Goal: Information Seeking & Learning: Learn about a topic

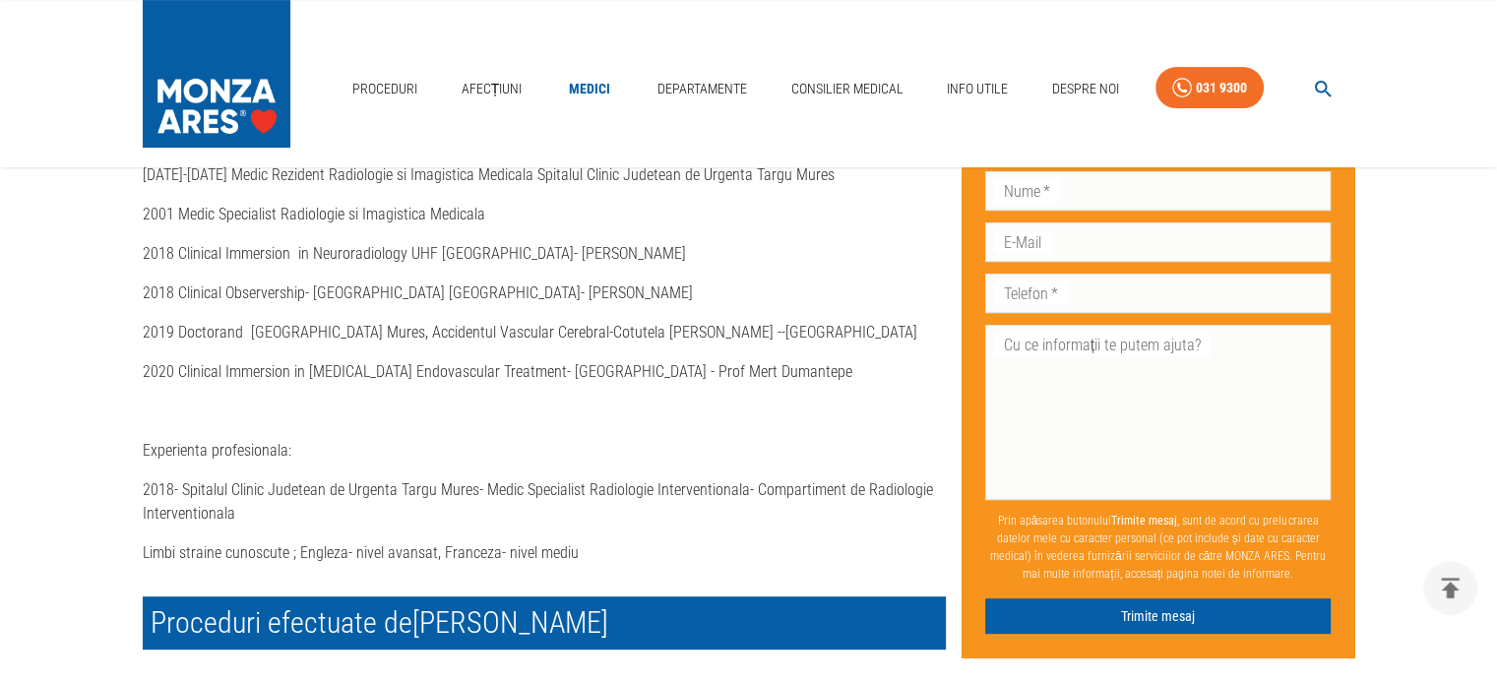
scroll to position [689, 0]
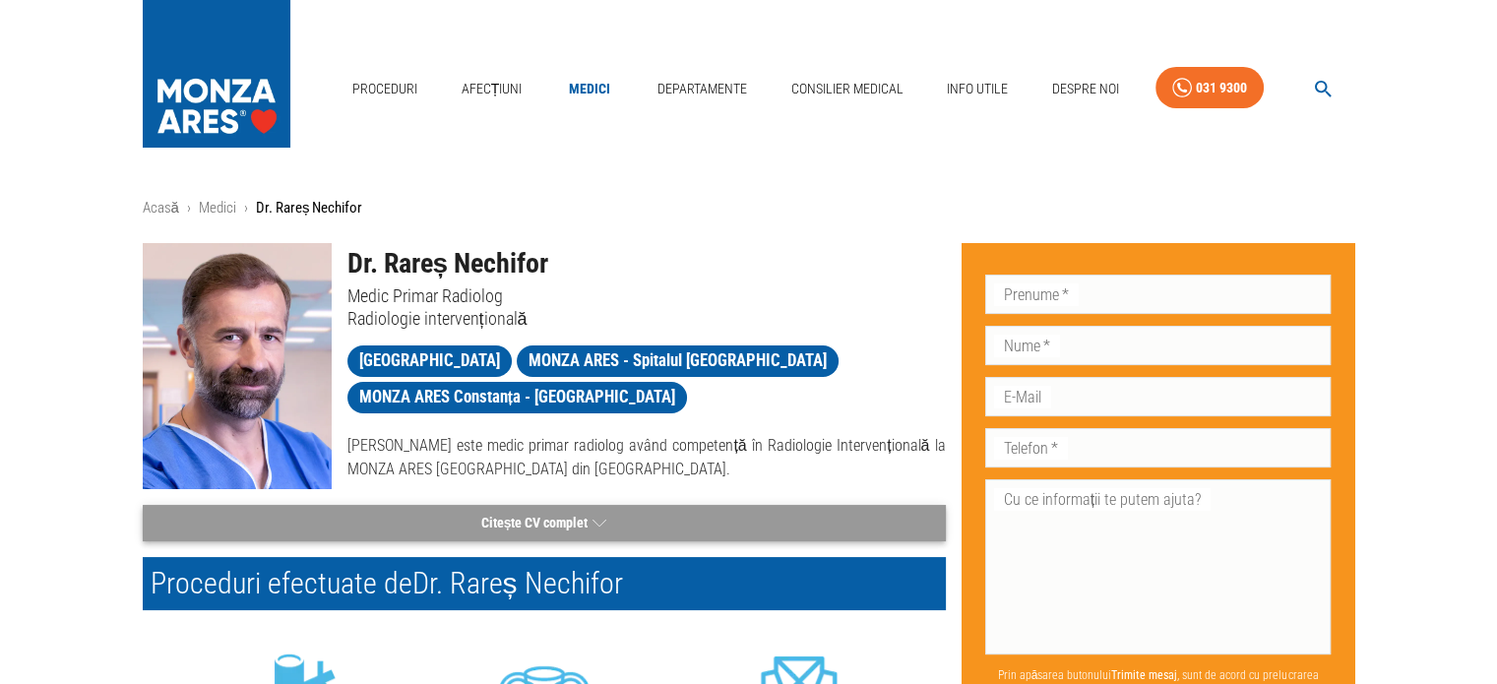
click at [510, 535] on button "Citește CV complet" at bounding box center [544, 523] width 803 height 36
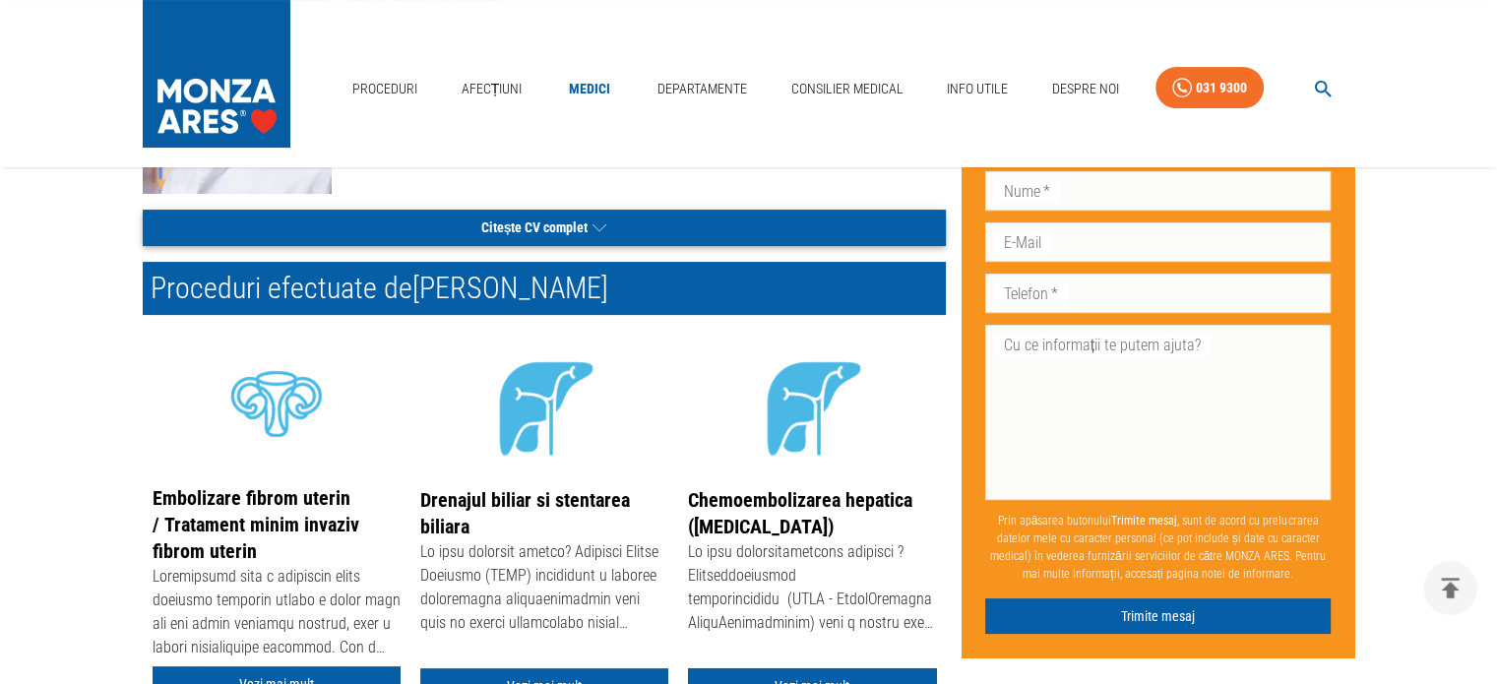
scroll to position [295, 0]
click at [526, 224] on button "Citește CV complet" at bounding box center [544, 228] width 803 height 36
